Goal: Task Accomplishment & Management: Manage account settings

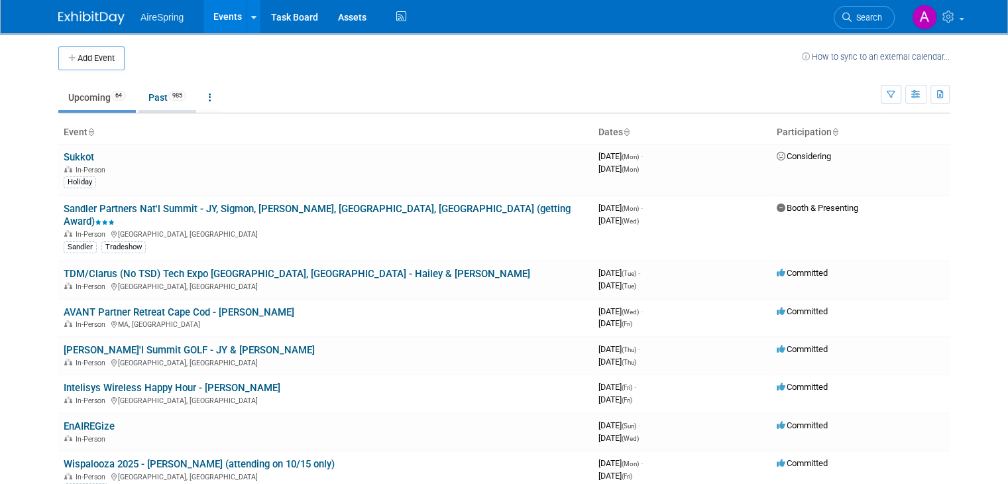
click at [168, 95] on span "985" at bounding box center [177, 96] width 18 height 10
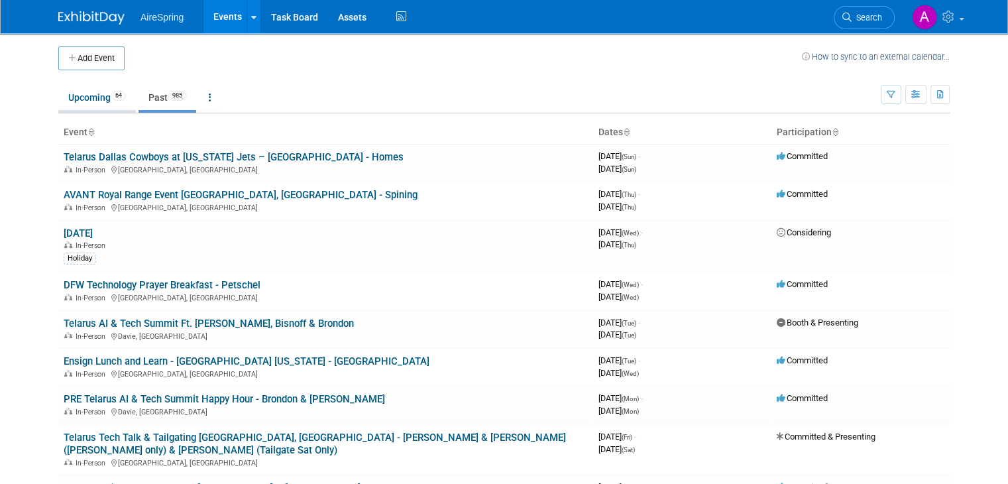
click at [89, 90] on link "Upcoming 64" at bounding box center [97, 97] width 78 height 25
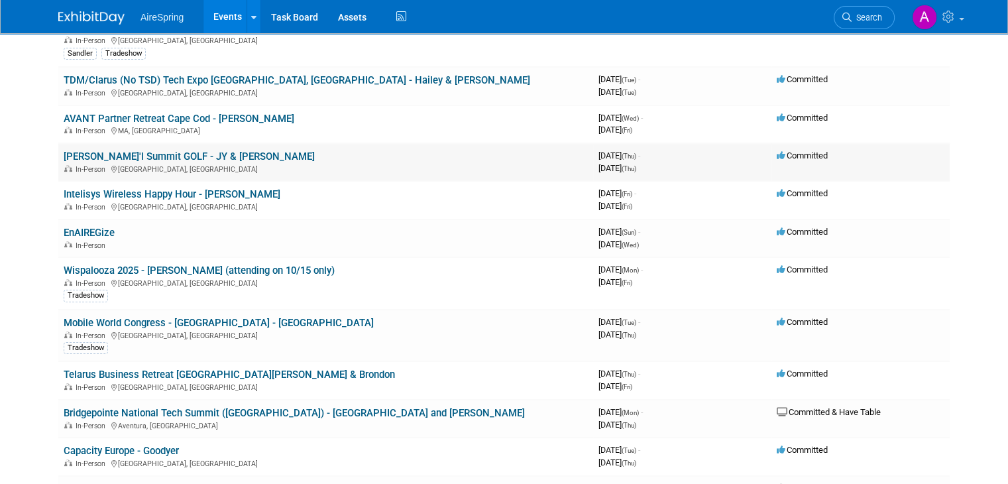
scroll to position [219, 0]
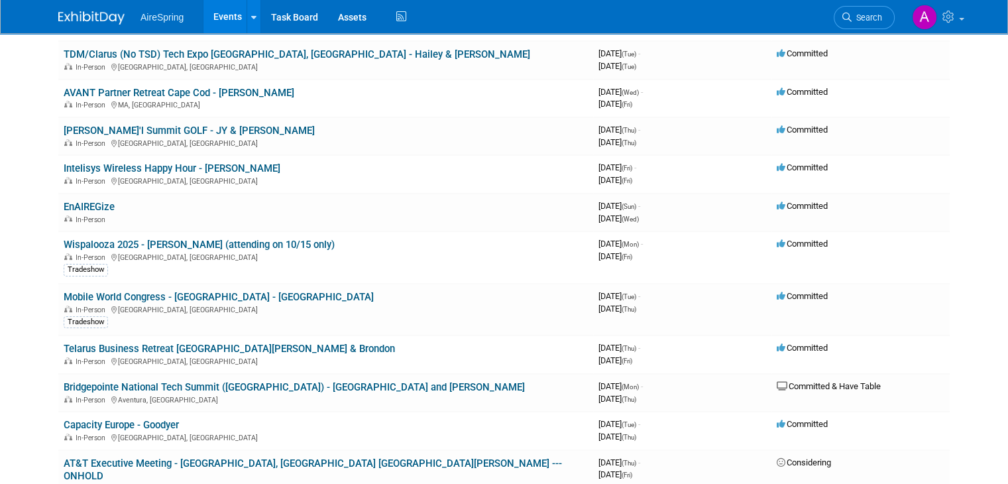
click at [13, 180] on body "AireSpring Events Add Event Bulk Upload Events Shareable Event Boards Recently …" at bounding box center [504, 23] width 1008 height 484
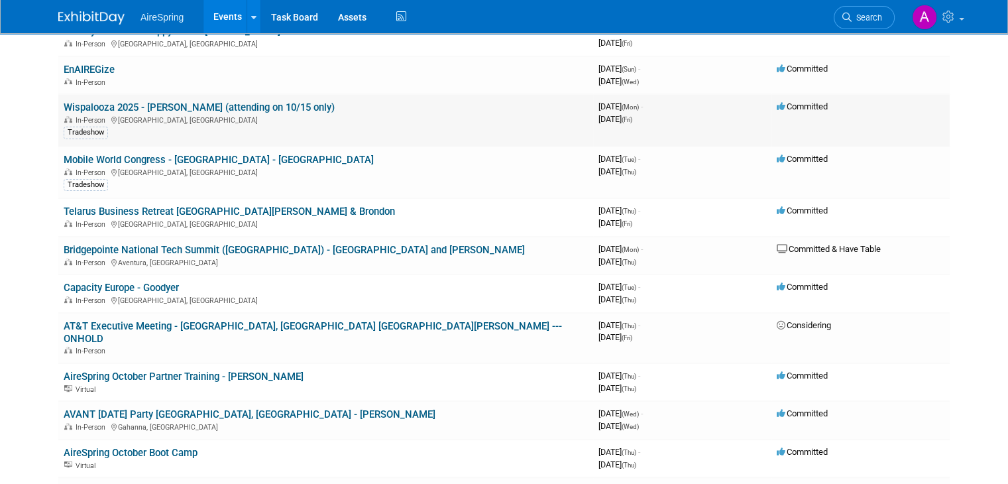
scroll to position [357, 0]
click at [82, 153] on link "Mobile World Congress - Las Vegas - Hess" at bounding box center [219, 159] width 310 height 12
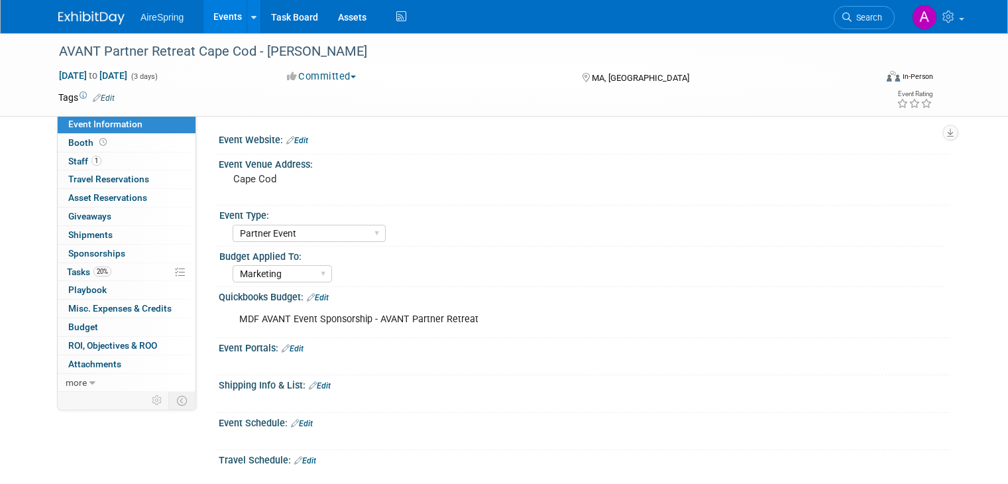
select select "Partner Event"
select select "Marketing"
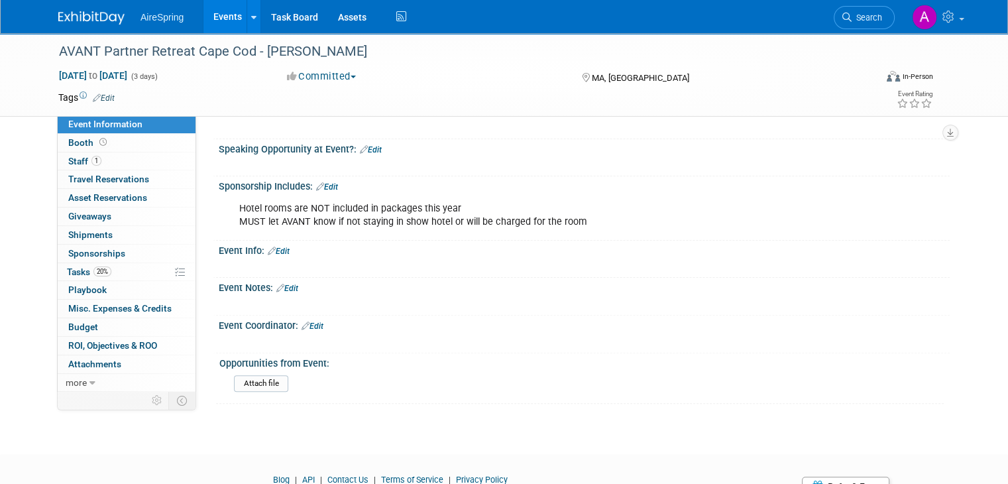
scroll to position [355, 0]
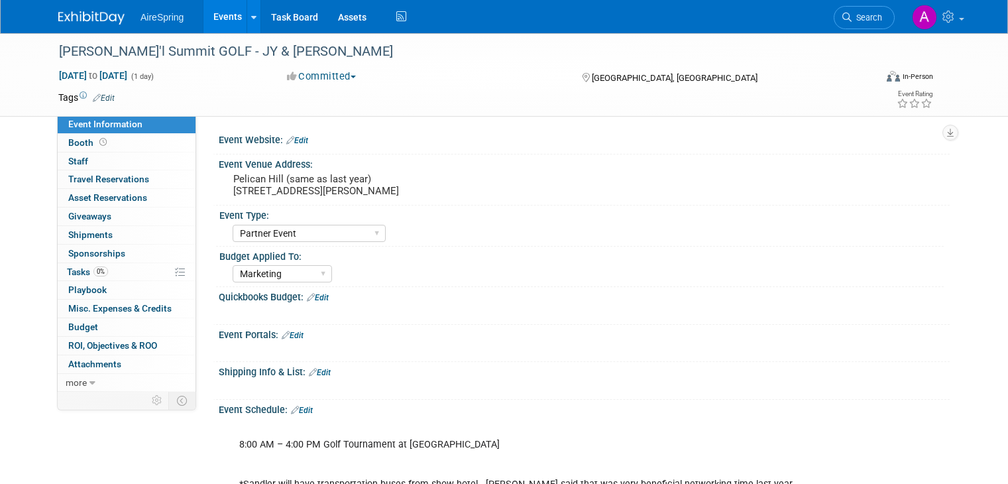
select select "Partner Event"
select select "Marketing"
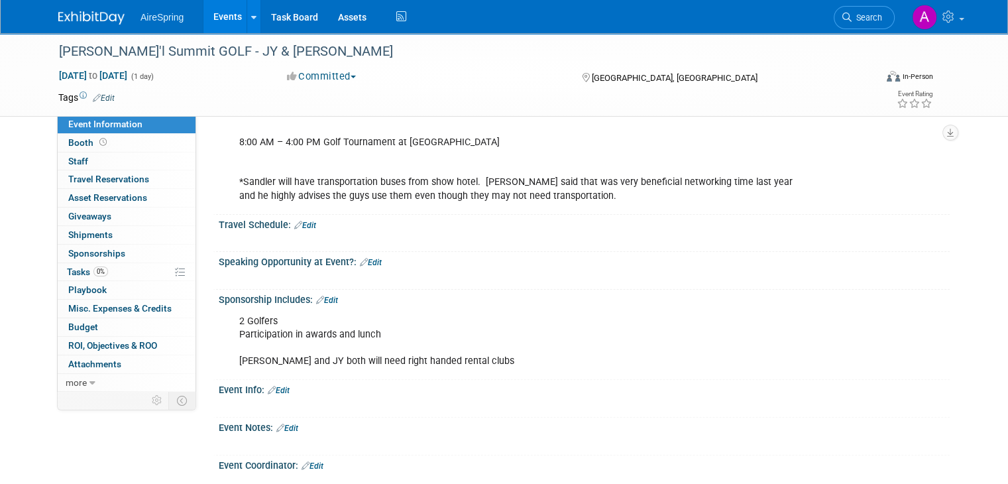
scroll to position [302, 0]
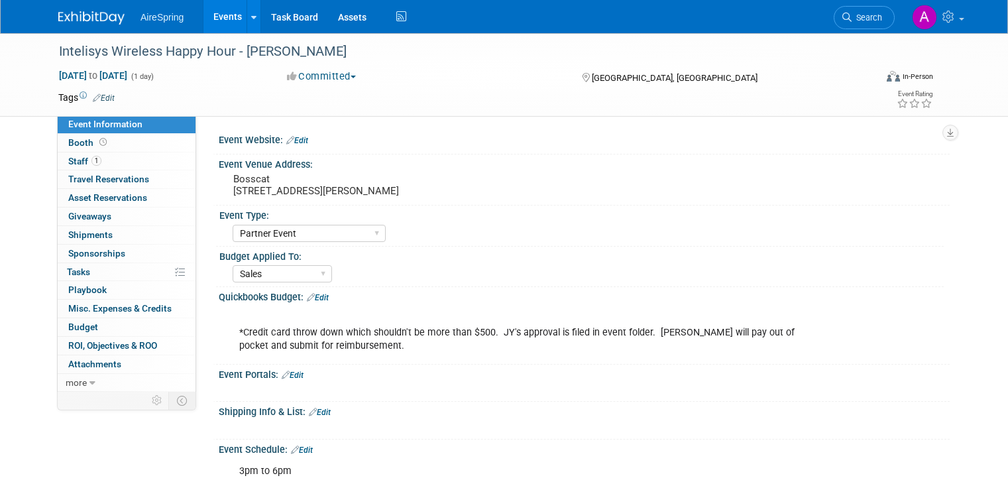
select select "Partner Event"
select select "Sales"
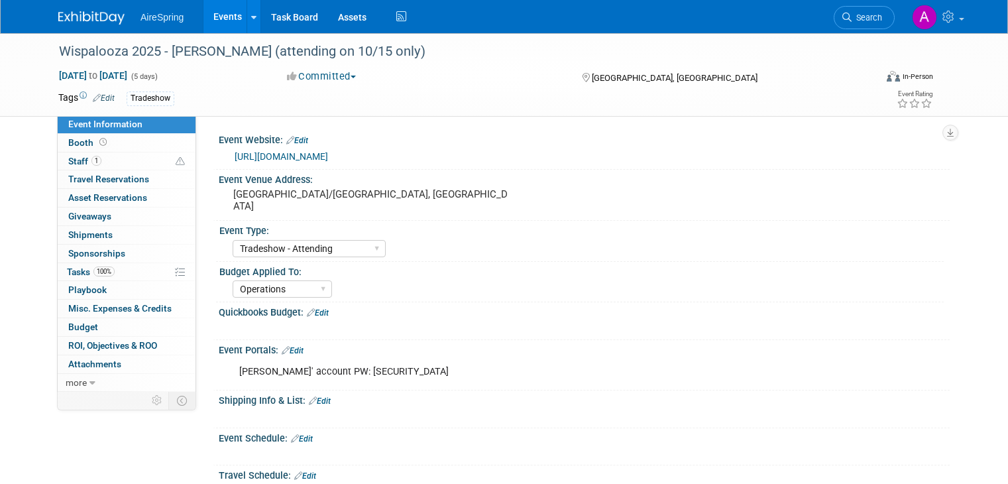
select select "Tradeshow - Attending"
select select "Operations"
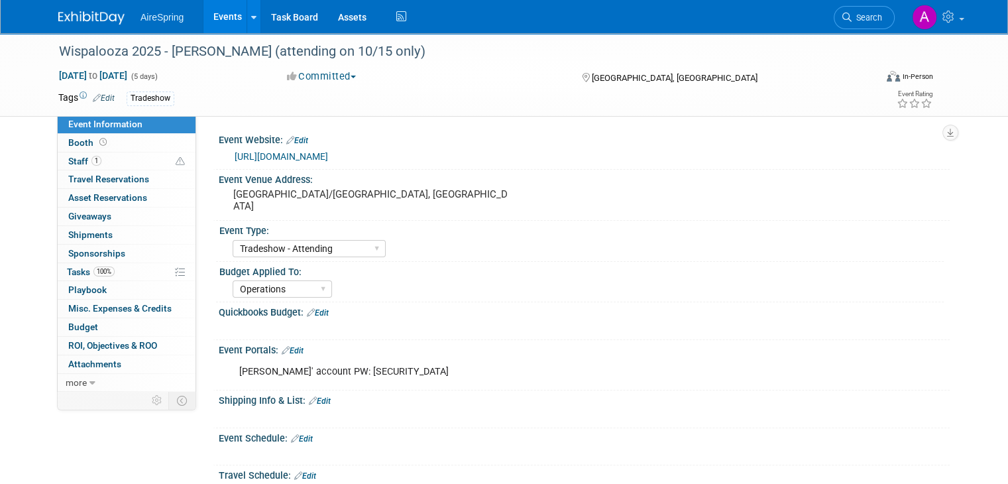
click at [315, 157] on link "[URL][DOMAIN_NAME]" at bounding box center [281, 156] width 93 height 11
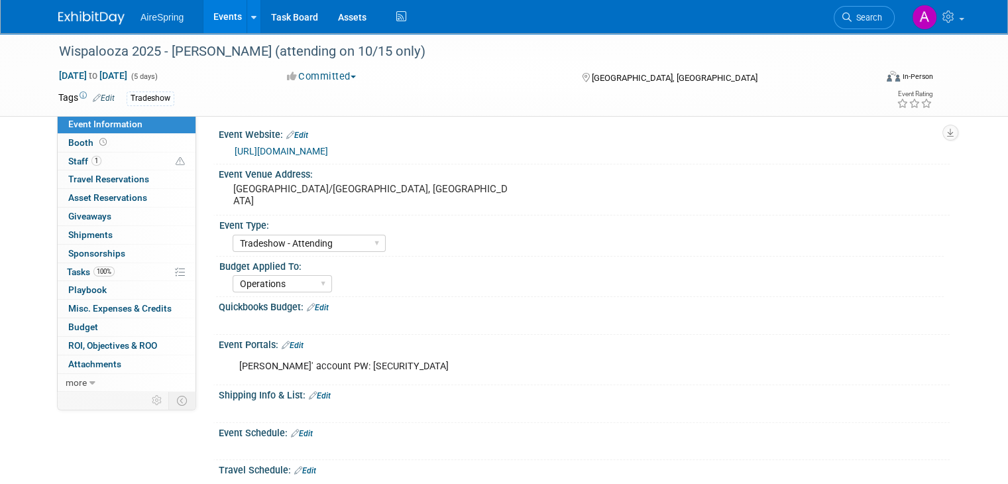
click at [97, 419] on div "Event Information Event Info Booth Booth 1 Staff 1 Staff 0 Travel Reservations …" at bounding box center [503, 395] width 911 height 734
click at [117, 448] on div "Event Information Event Info Booth Booth 1 Staff 1 Staff 0 Travel Reservations …" at bounding box center [503, 395] width 911 height 734
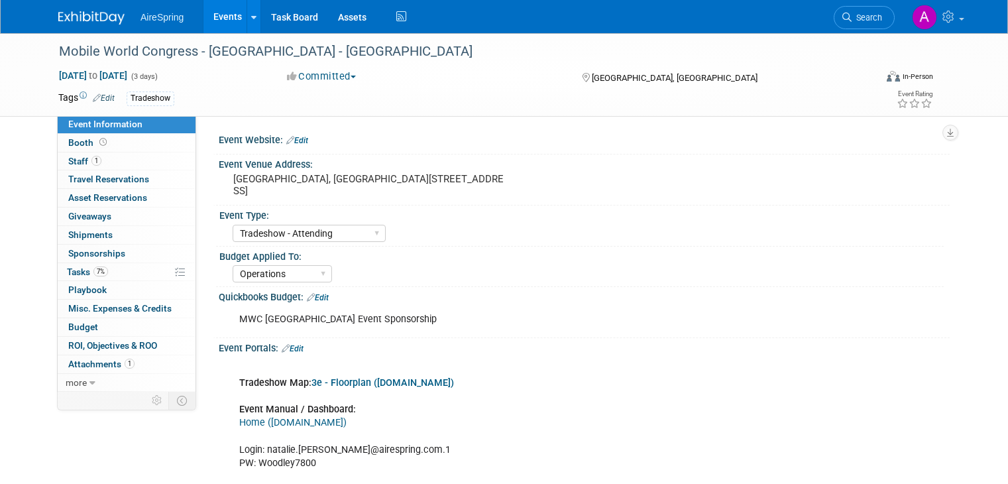
select select "Tradeshow - Attending"
select select "Operations"
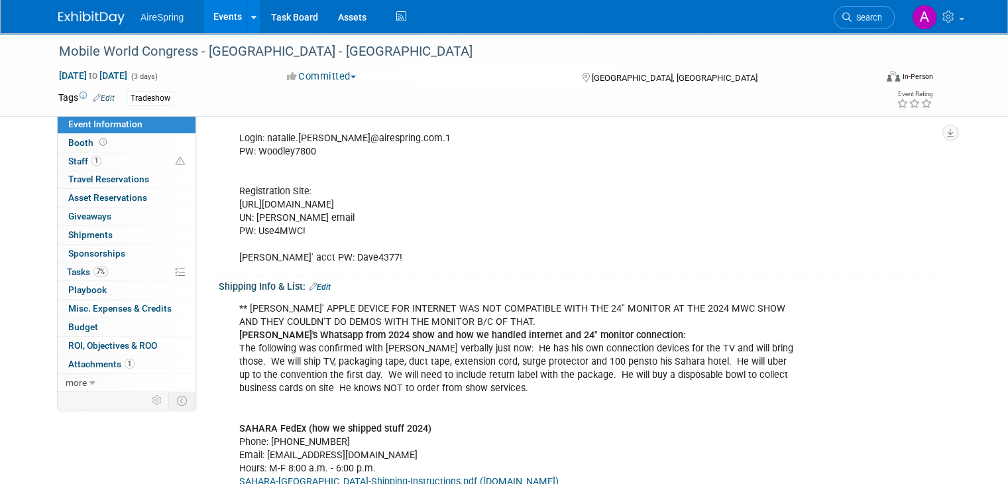
scroll to position [294, 0]
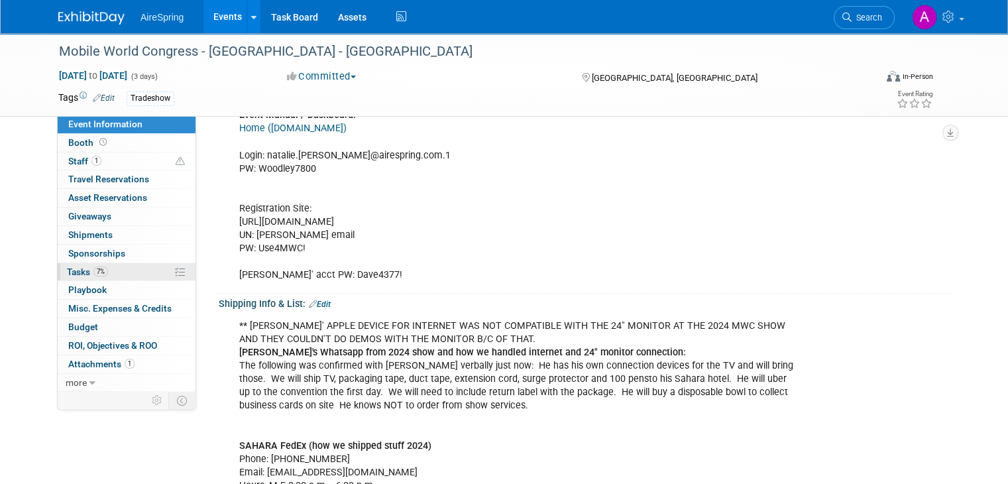
click at [93, 272] on span "7%" at bounding box center [100, 271] width 15 height 10
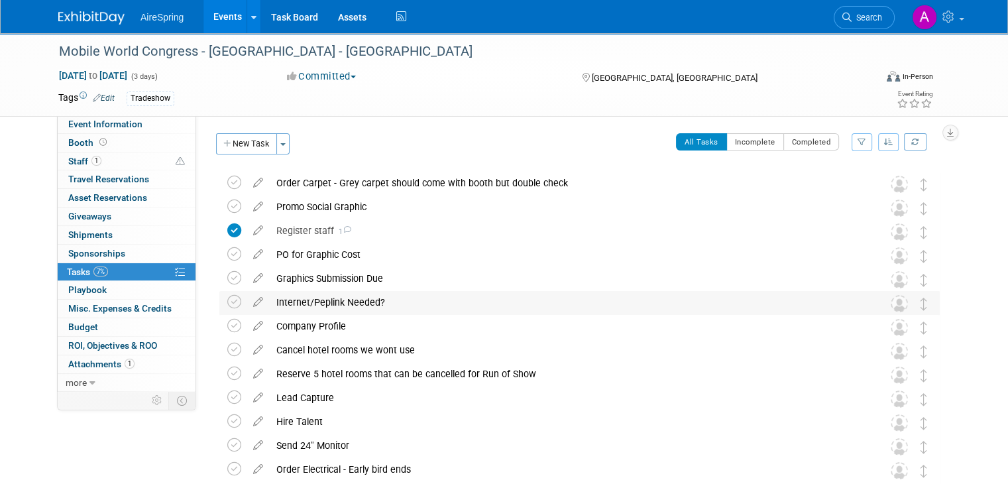
scroll to position [127, 0]
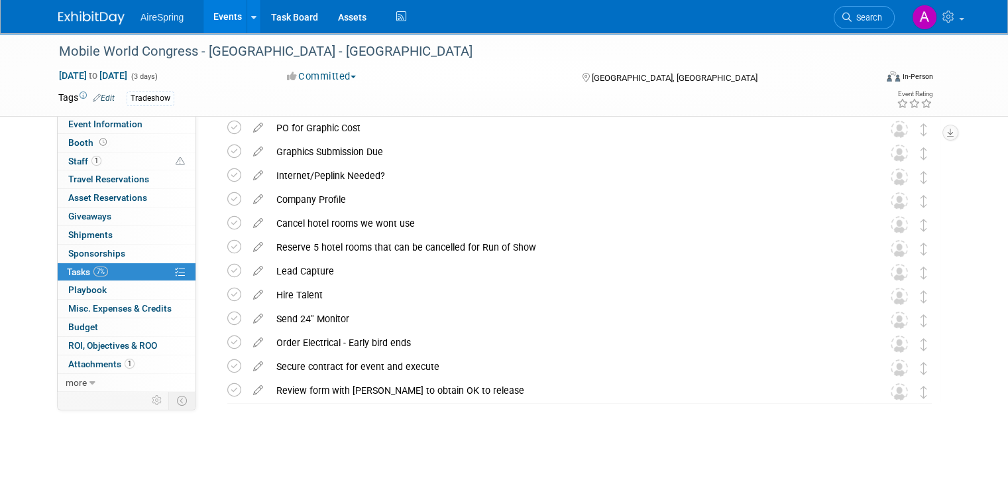
click at [224, 21] on link "Events" at bounding box center [227, 16] width 48 height 33
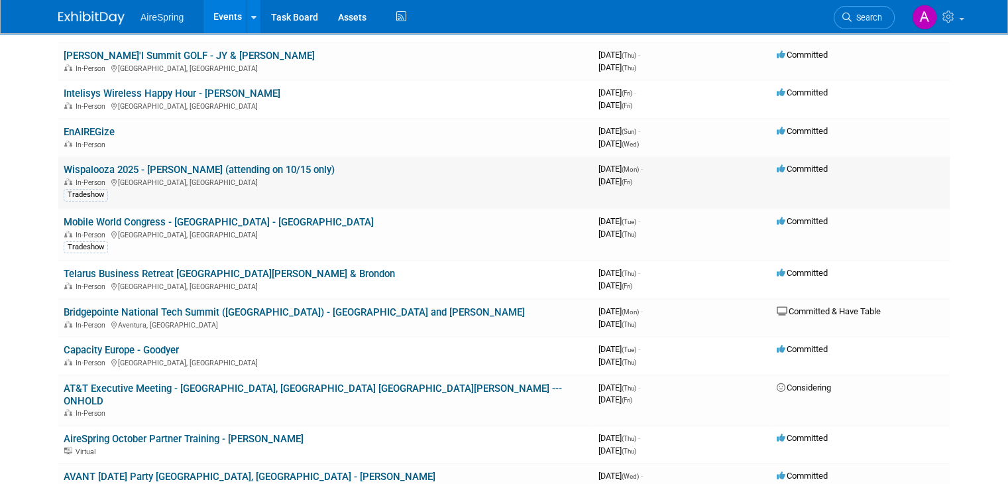
scroll to position [256, 0]
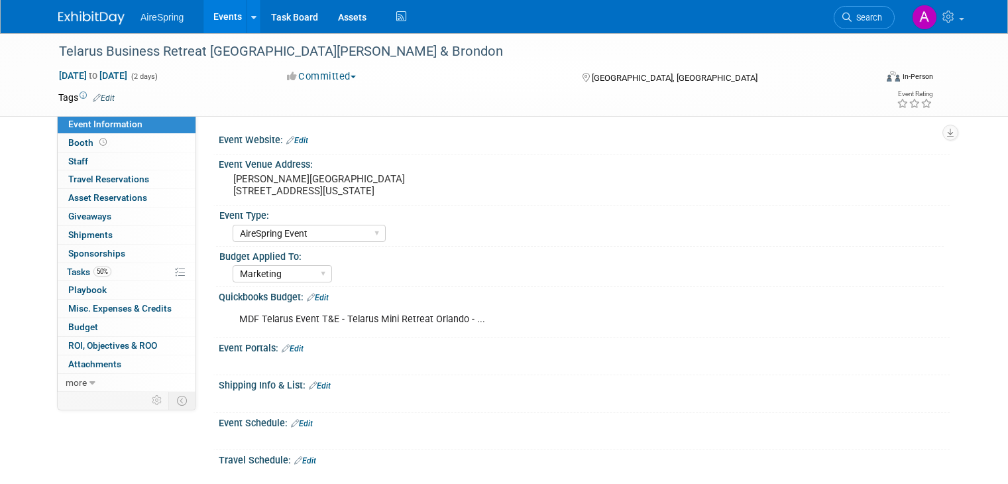
select select "AireSpring Event"
select select "Marketing"
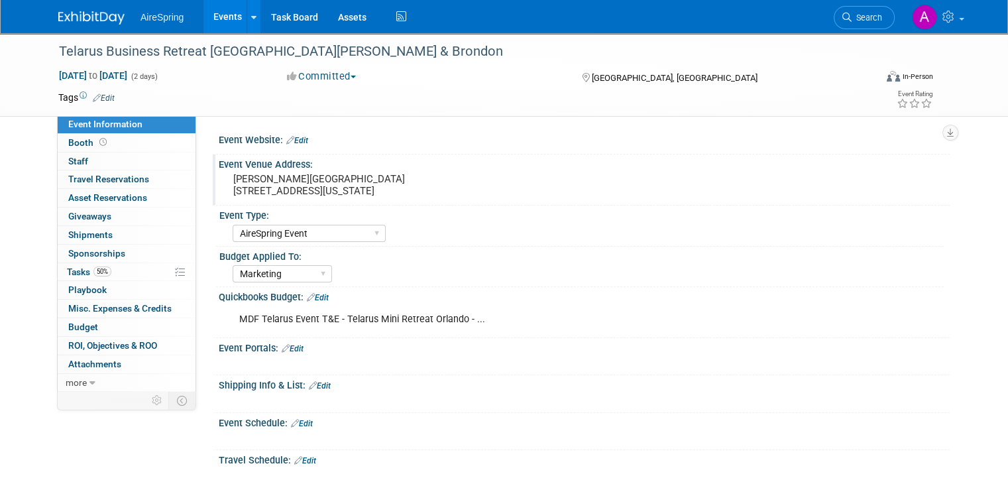
click at [337, 190] on pre "Rosen Centre 9840 International Drive Orlando, Florida 32819" at bounding box center [371, 185] width 276 height 24
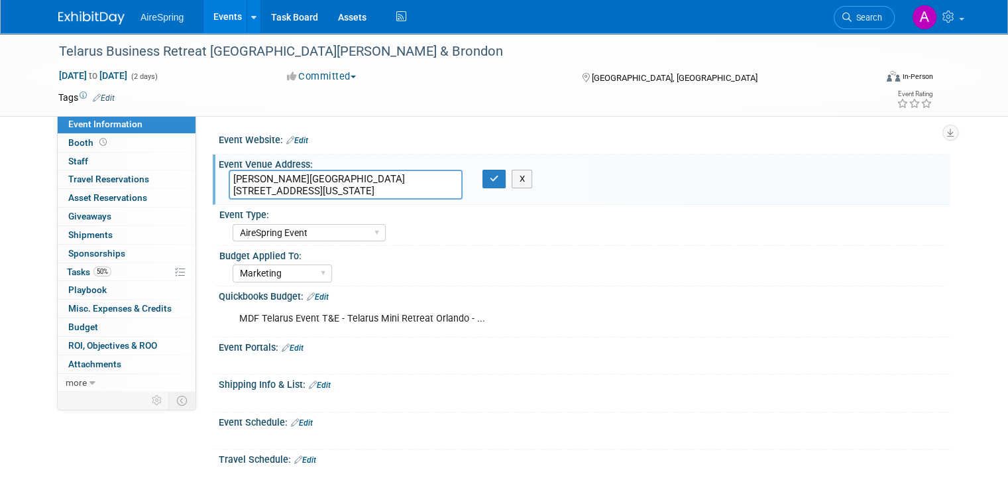
drag, startPoint x: 438, startPoint y: 191, endPoint x: 188, endPoint y: 163, distance: 251.4
click at [196, 163] on div "Event Website: Edit Event Venue Address: Rosen Centre 9840 International Drive …" at bounding box center [572, 252] width 753 height 275
click at [493, 184] on button "button" at bounding box center [494, 179] width 24 height 19
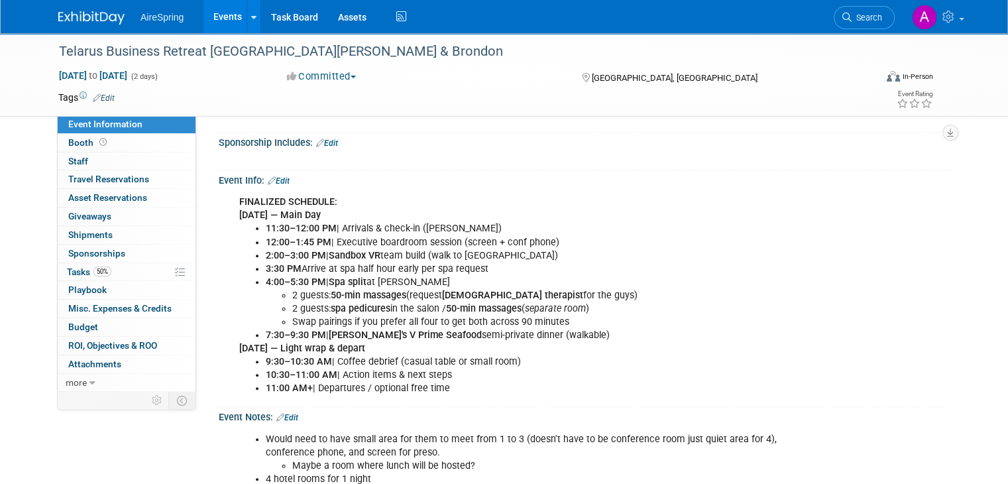
scroll to position [394, 0]
drag, startPoint x: 445, startPoint y: 381, endPoint x: 223, endPoint y: 213, distance: 278.1
click at [230, 213] on div "FINALIZED SCHEDULE: Thu, Oct 16 — Main Day 11:30–12:00 PM | Arrivals & check-in…" at bounding box center [519, 293] width 578 height 213
copy div "Thu, Oct 16 — Main Day 11:30–12:00 PM | Arrivals & check-in (Rosen) 12:00–1:45 …"
click at [450, 329] on li "7:30–9:30 PM | Eddie's V Prime Seafood semi-private dinner (walkable)" at bounding box center [533, 333] width 534 height 13
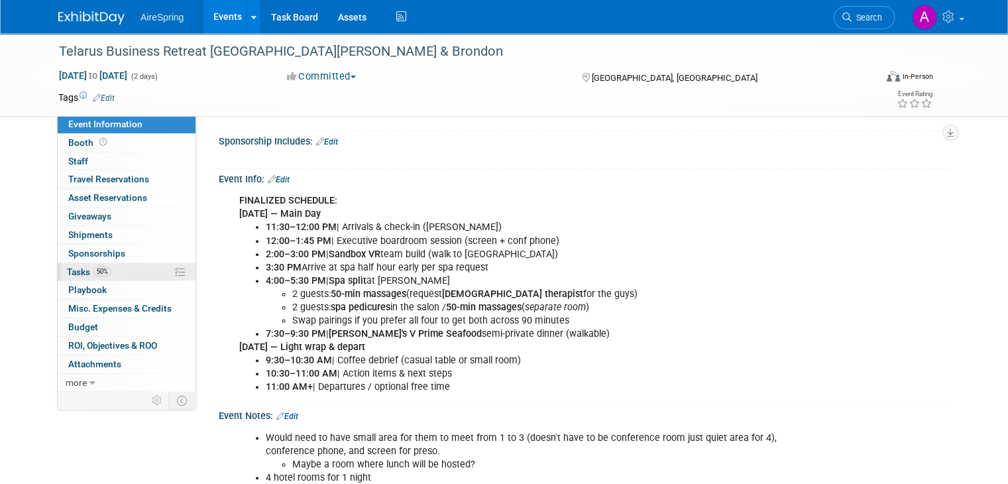
click at [105, 271] on link "50% Tasks 50%" at bounding box center [127, 272] width 138 height 18
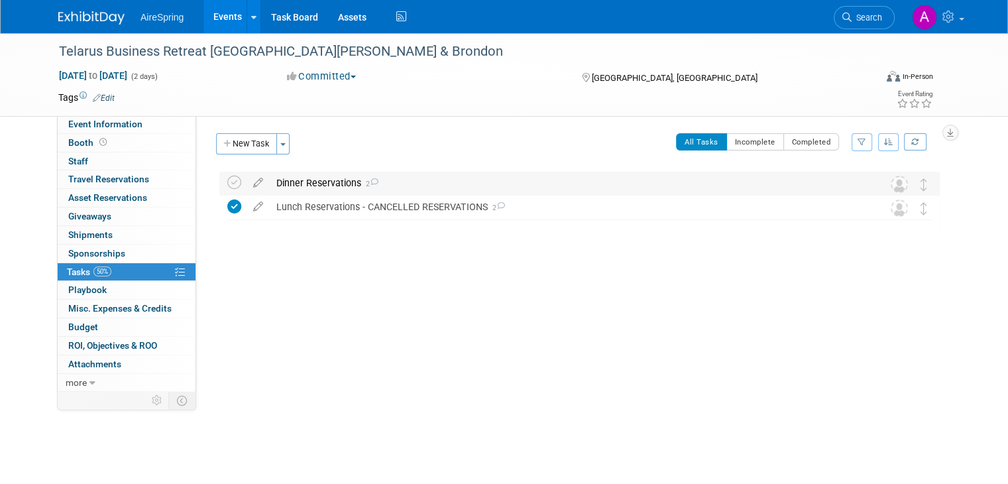
click at [305, 187] on div "Dinner Reservations 2" at bounding box center [567, 183] width 594 height 23
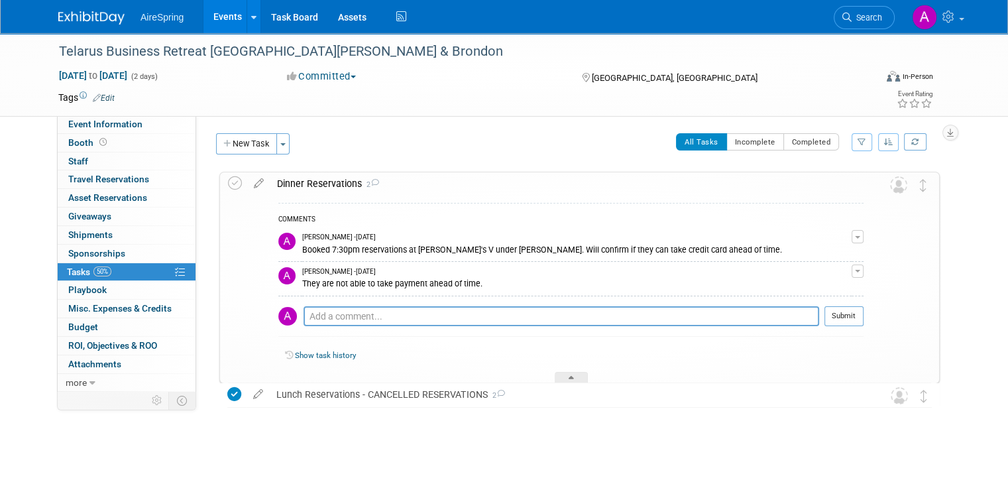
click at [668, 433] on div "Telarus Business Retreat Orlando - Hester & Brondon Orlando, FL Oct 16, 2025 to…" at bounding box center [576, 315] width 727 height 289
click at [376, 121] on div "Event Website: Edit Event Venue Address: Rosen Centre 9840 International Drive …" at bounding box center [572, 252] width 753 height 275
